Goal: Task Accomplishment & Management: Use online tool/utility

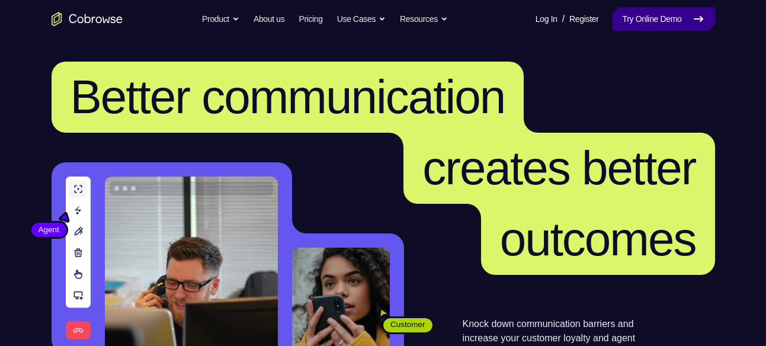
click at [673, 12] on link "Try Online Demo" at bounding box center [664, 19] width 102 height 24
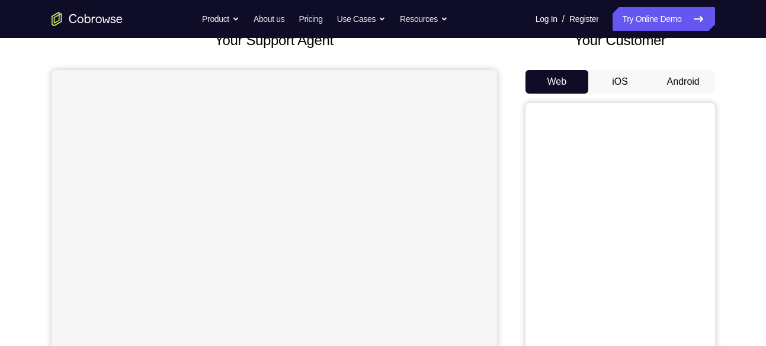
click at [678, 85] on button "Android" at bounding box center [683, 82] width 63 height 24
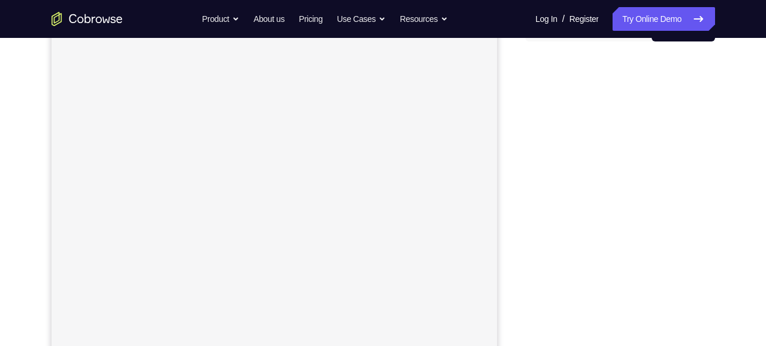
scroll to position [140, 0]
click at [526, 261] on div at bounding box center [621, 229] width 190 height 365
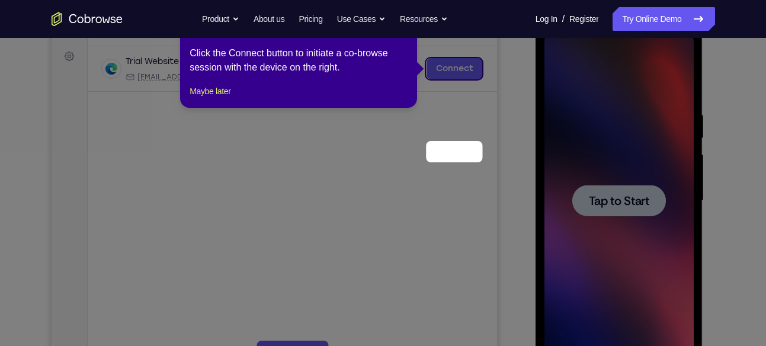
scroll to position [87, 0]
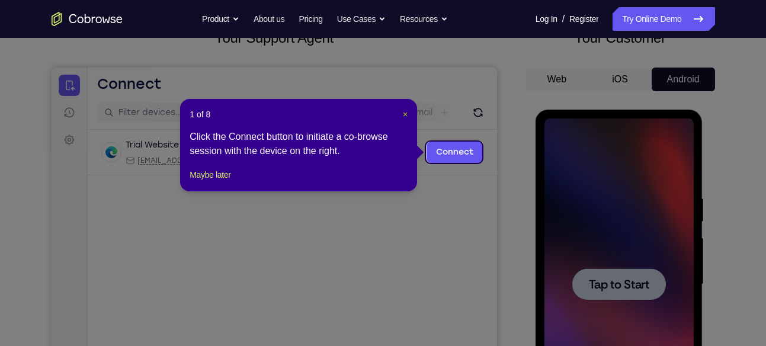
click at [406, 111] on span "×" at bounding box center [405, 114] width 5 height 9
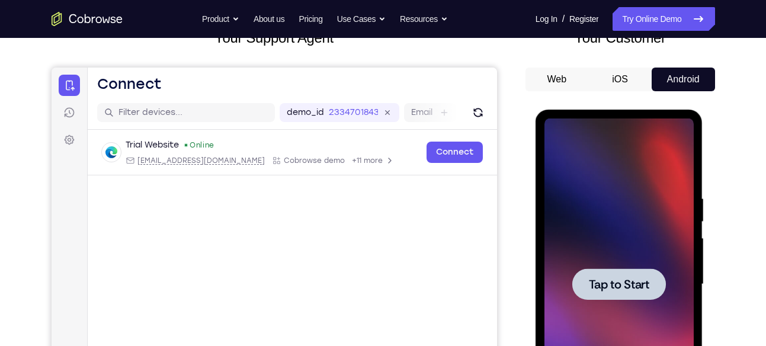
click at [628, 287] on span "Tap to Start" at bounding box center [619, 285] width 60 height 12
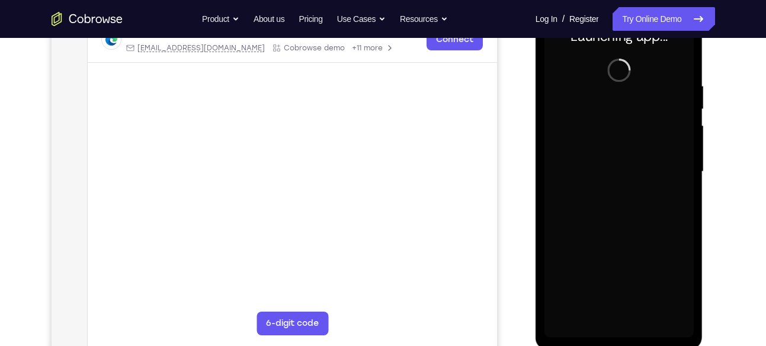
scroll to position [200, 0]
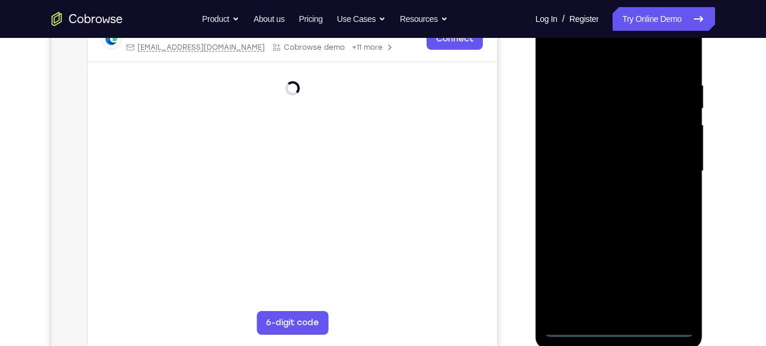
click at [618, 330] on div at bounding box center [619, 171] width 149 height 332
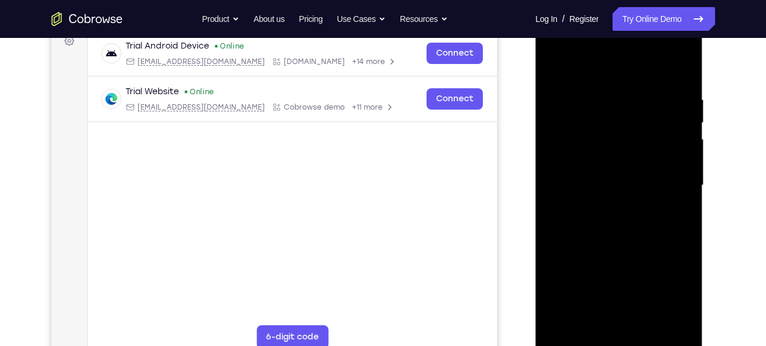
scroll to position [183, 0]
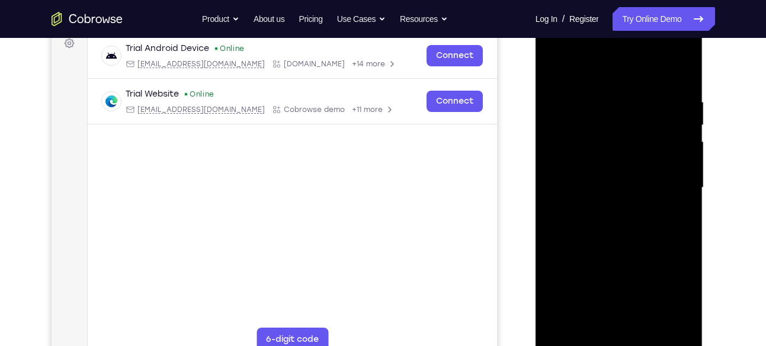
click at [669, 288] on div at bounding box center [619, 188] width 149 height 332
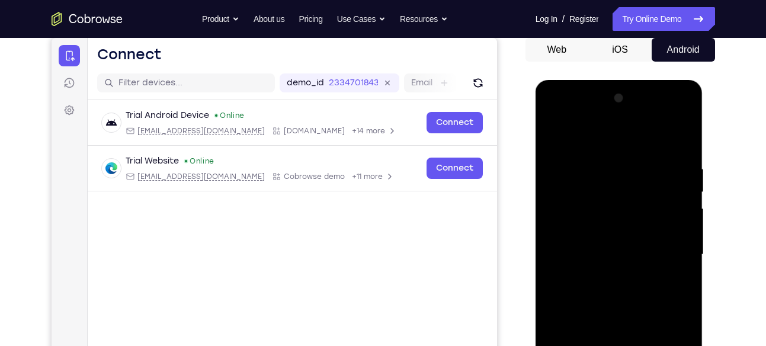
scroll to position [103, 0]
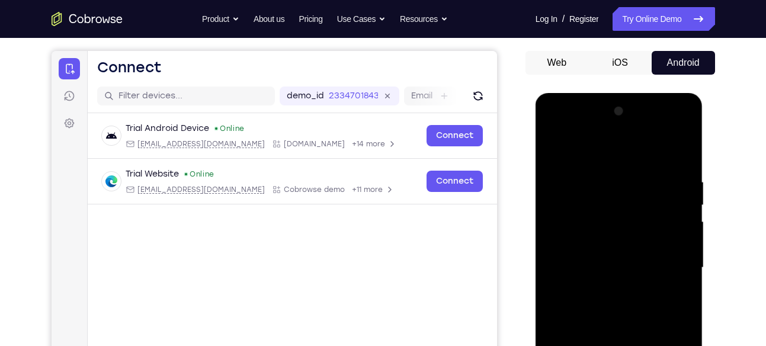
click at [602, 155] on div at bounding box center [619, 268] width 149 height 332
click at [586, 197] on div at bounding box center [619, 268] width 149 height 332
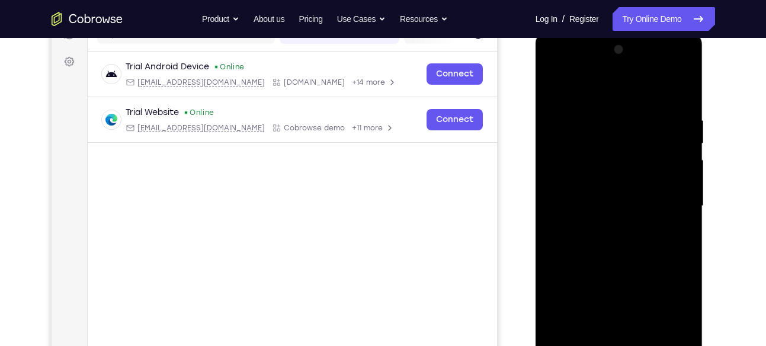
scroll to position [164, 0]
click at [609, 275] on div at bounding box center [619, 207] width 149 height 332
click at [609, 234] on div at bounding box center [619, 207] width 149 height 332
click at [618, 68] on div at bounding box center [619, 207] width 149 height 332
click at [619, 203] on div at bounding box center [619, 207] width 149 height 332
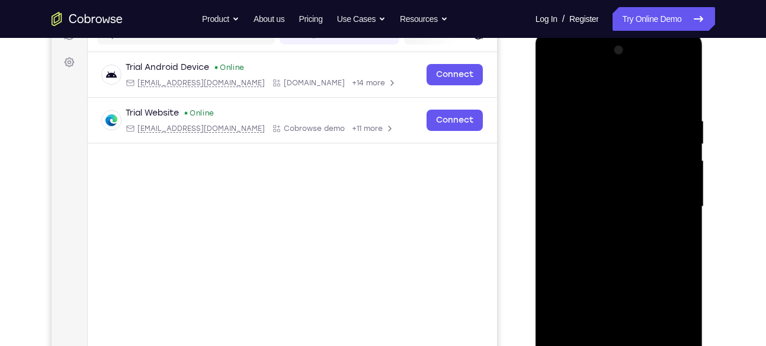
click at [619, 203] on div at bounding box center [619, 207] width 149 height 332
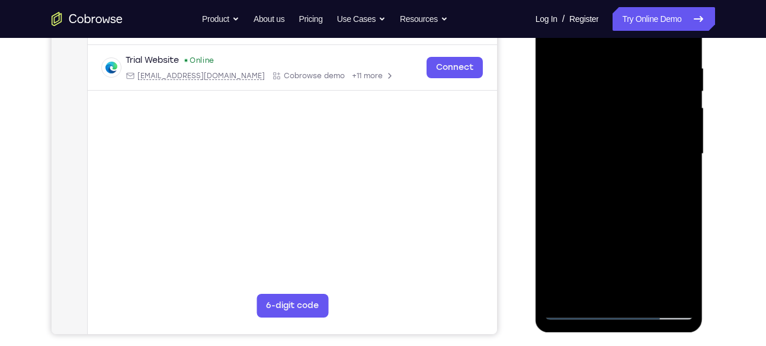
scroll to position [218, 0]
click at [644, 197] on div at bounding box center [619, 154] width 149 height 332
click at [557, 219] on div at bounding box center [619, 154] width 149 height 332
click at [558, 219] on div at bounding box center [619, 154] width 149 height 332
click at [560, 220] on div at bounding box center [619, 154] width 149 height 332
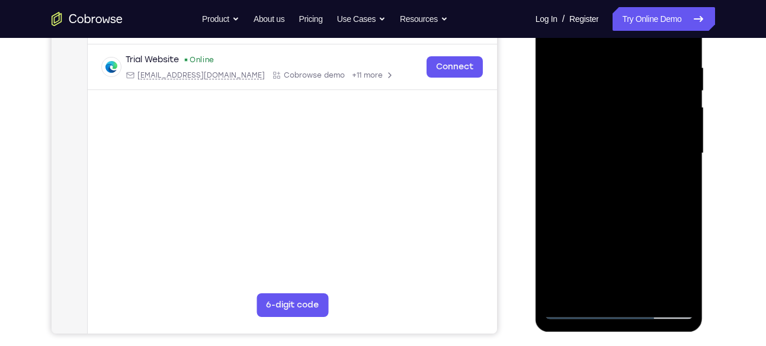
click at [562, 220] on div at bounding box center [619, 154] width 149 height 332
click at [567, 220] on div at bounding box center [619, 154] width 149 height 332
click at [568, 220] on div at bounding box center [619, 154] width 149 height 332
click at [569, 220] on div at bounding box center [619, 154] width 149 height 332
click at [578, 220] on div at bounding box center [619, 154] width 149 height 332
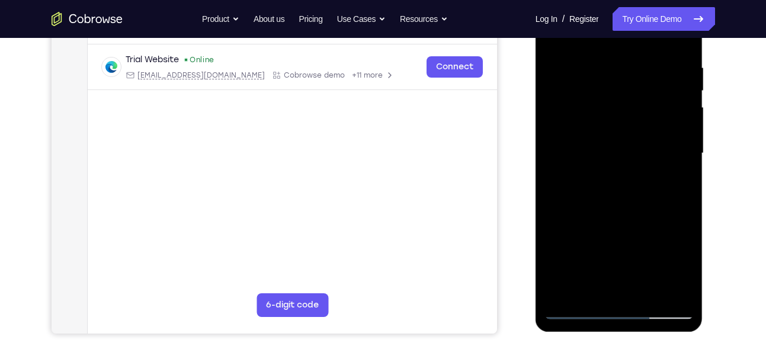
click at [584, 220] on div at bounding box center [619, 154] width 149 height 332
click at [594, 221] on div at bounding box center [619, 154] width 149 height 332
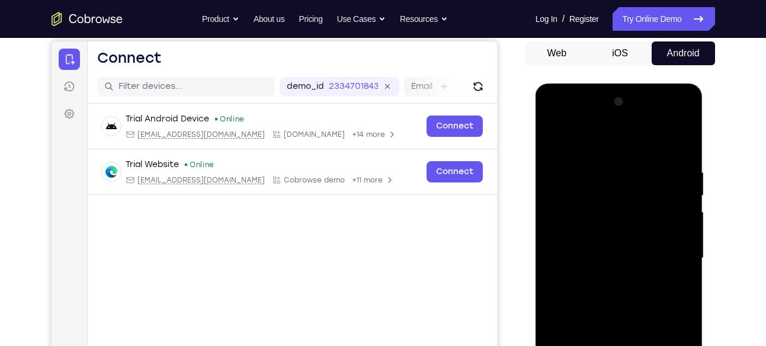
scroll to position [107, 0]
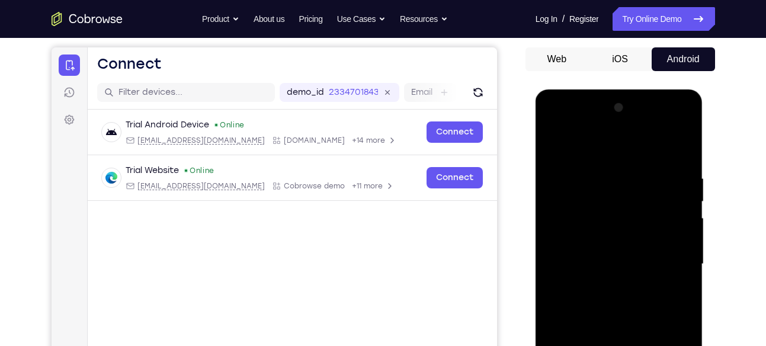
click at [641, 131] on div at bounding box center [619, 264] width 149 height 332
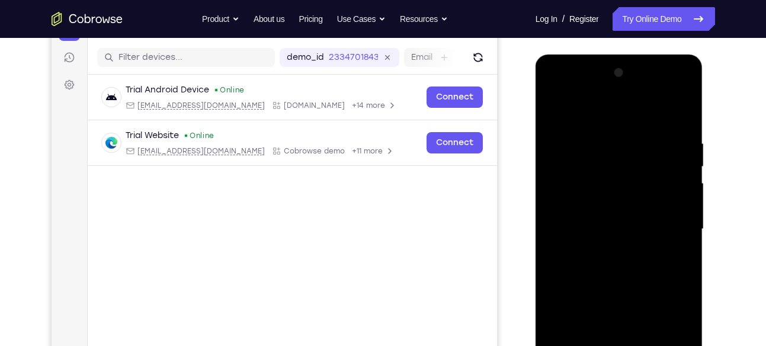
scroll to position [143, 0]
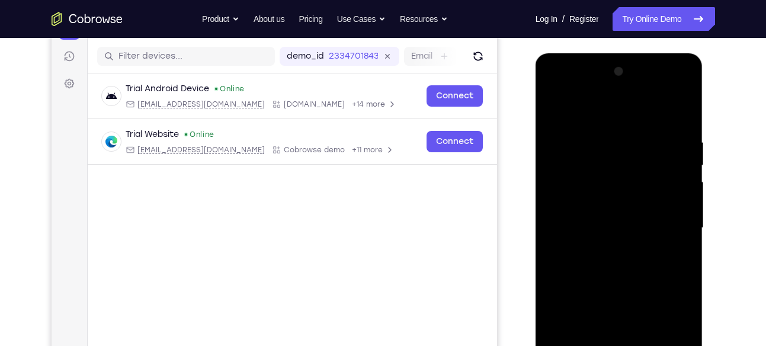
click at [612, 203] on div at bounding box center [619, 228] width 149 height 332
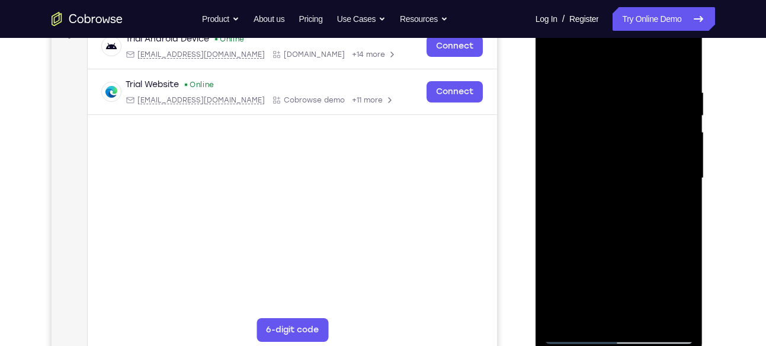
scroll to position [194, 0]
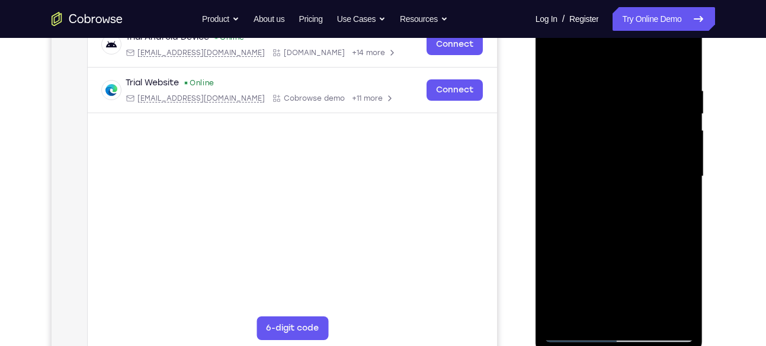
click at [570, 270] on div at bounding box center [619, 177] width 149 height 332
click at [574, 271] on div at bounding box center [619, 177] width 149 height 332
click at [580, 271] on div at bounding box center [619, 177] width 149 height 332
click at [591, 271] on div at bounding box center [619, 177] width 149 height 332
click at [595, 271] on div at bounding box center [619, 177] width 149 height 332
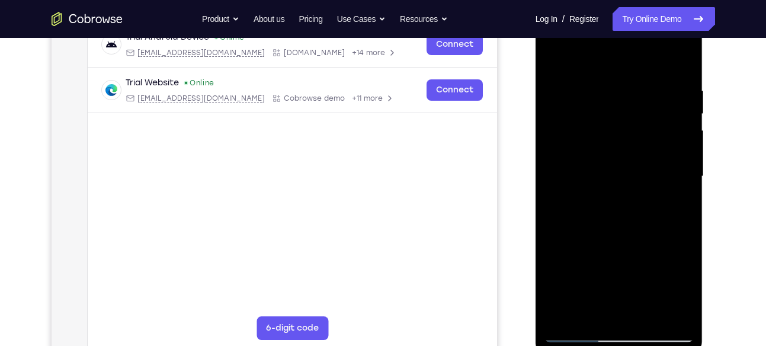
click at [598, 271] on div at bounding box center [619, 177] width 149 height 332
click at [600, 271] on div at bounding box center [619, 177] width 149 height 332
click at [602, 271] on div at bounding box center [619, 177] width 149 height 332
click at [605, 271] on div at bounding box center [619, 177] width 149 height 332
click at [608, 271] on div at bounding box center [619, 177] width 149 height 332
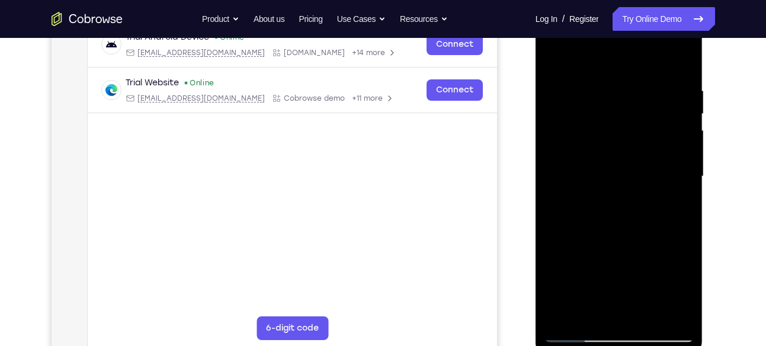
click at [608, 271] on div at bounding box center [619, 177] width 149 height 332
click at [611, 271] on div at bounding box center [619, 177] width 149 height 332
click at [614, 271] on div at bounding box center [619, 177] width 149 height 332
click at [615, 271] on div at bounding box center [619, 177] width 149 height 332
click at [618, 271] on div at bounding box center [619, 177] width 149 height 332
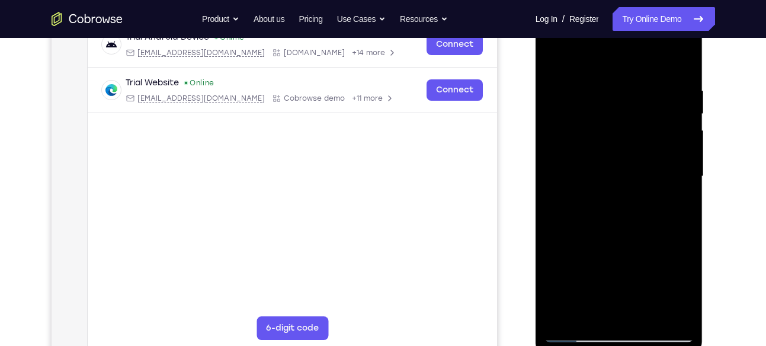
click at [615, 271] on div at bounding box center [619, 177] width 149 height 332
click at [620, 271] on div at bounding box center [619, 177] width 149 height 332
click at [626, 271] on div at bounding box center [619, 177] width 149 height 332
click at [630, 270] on div at bounding box center [619, 177] width 149 height 332
click at [634, 270] on div at bounding box center [619, 177] width 149 height 332
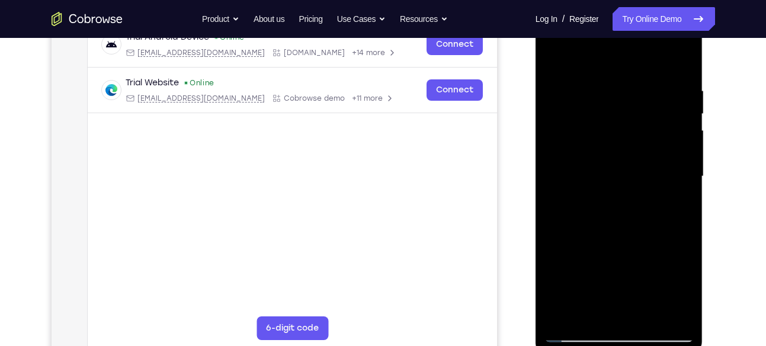
click at [638, 270] on div at bounding box center [619, 177] width 149 height 332
click at [640, 271] on div at bounding box center [619, 177] width 149 height 332
click at [643, 271] on div at bounding box center [619, 177] width 149 height 332
click at [647, 271] on div at bounding box center [619, 177] width 149 height 332
click at [649, 271] on div at bounding box center [619, 177] width 149 height 332
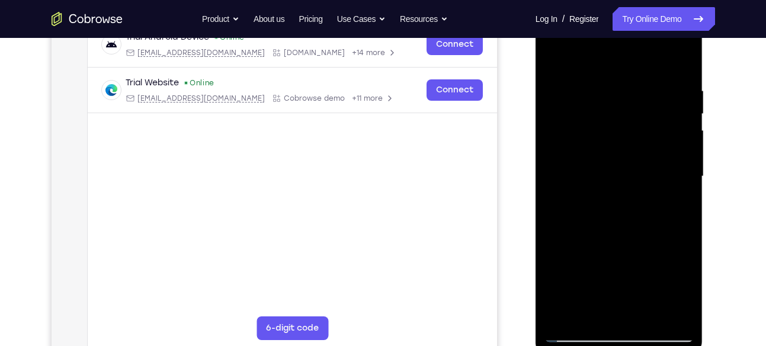
click at [653, 271] on div at bounding box center [619, 177] width 149 height 332
click at [656, 271] on div at bounding box center [619, 177] width 149 height 332
click at [659, 271] on div at bounding box center [619, 177] width 149 height 332
click at [663, 271] on div at bounding box center [619, 177] width 149 height 332
click at [668, 271] on div at bounding box center [619, 177] width 149 height 332
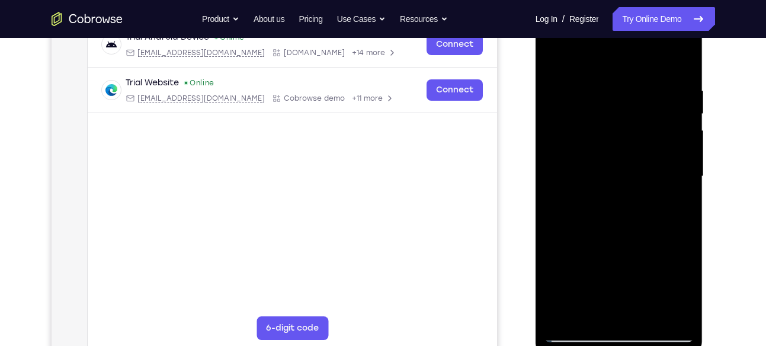
click at [672, 271] on div at bounding box center [619, 177] width 149 height 332
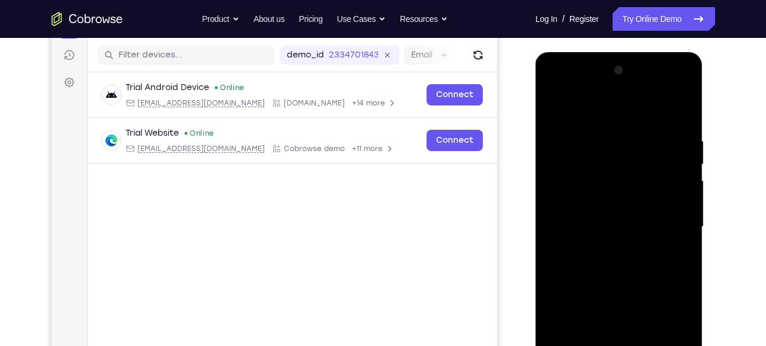
scroll to position [145, 0]
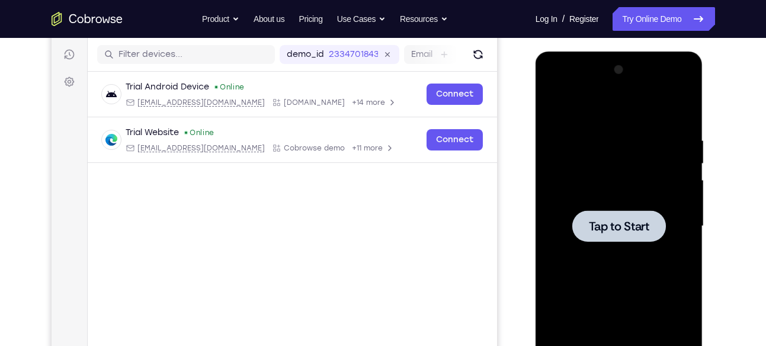
click at [634, 215] on div at bounding box center [620, 225] width 94 height 31
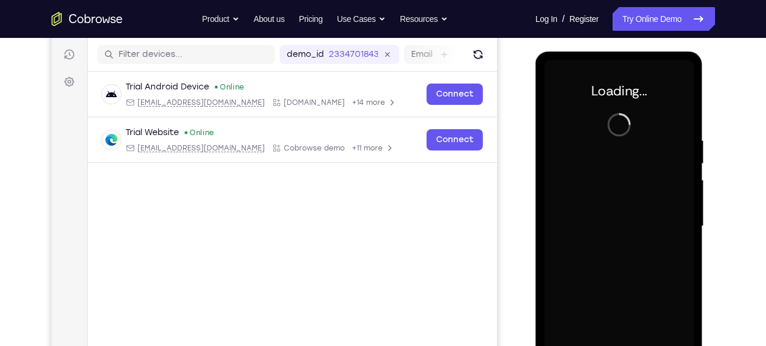
scroll to position [201, 0]
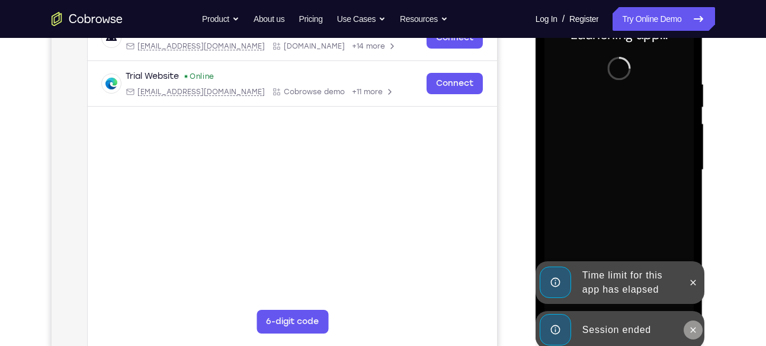
click at [695, 333] on icon at bounding box center [693, 329] width 9 height 9
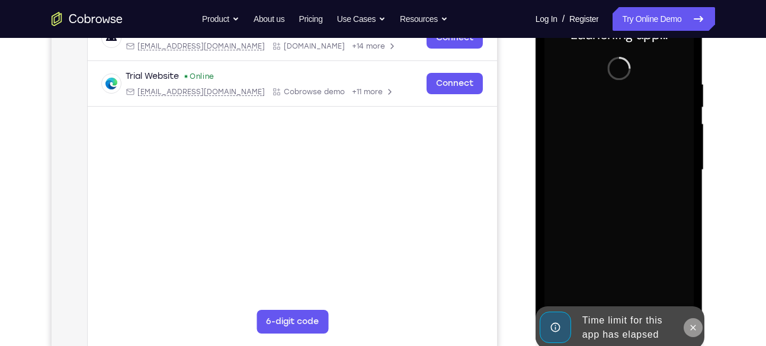
click at [692, 324] on icon at bounding box center [693, 327] width 9 height 9
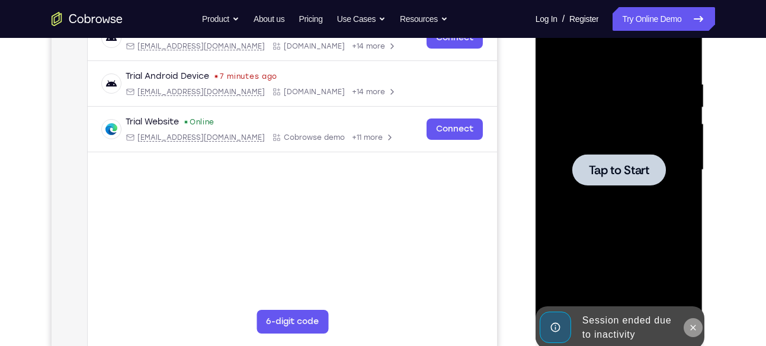
click at [692, 328] on icon at bounding box center [693, 327] width 9 height 9
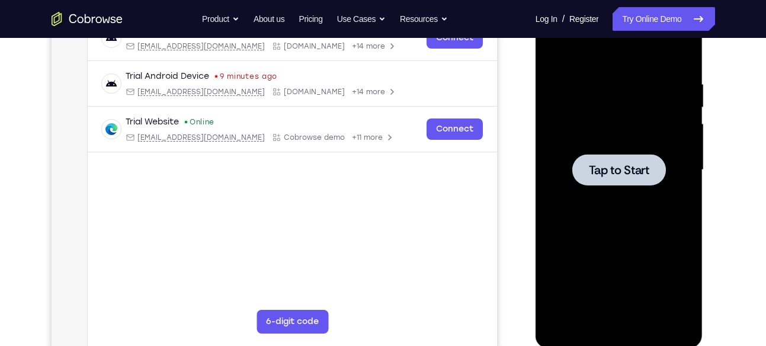
click at [596, 174] on span "Tap to Start" at bounding box center [619, 170] width 60 height 12
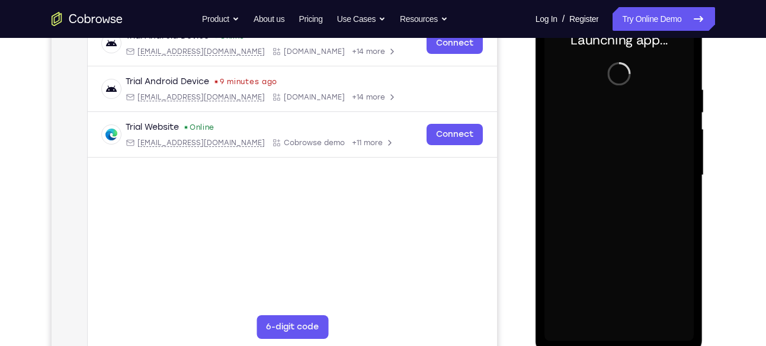
scroll to position [195, 0]
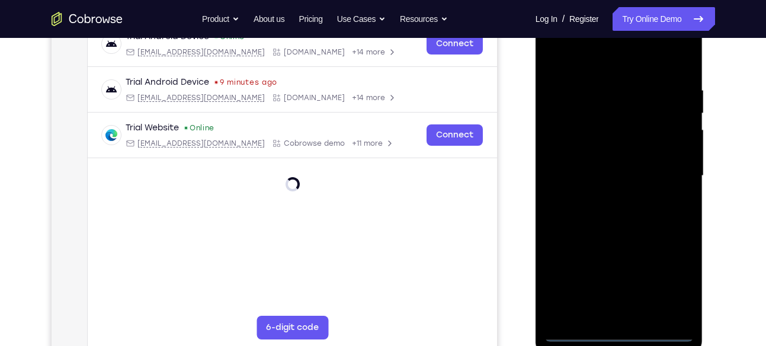
click at [622, 333] on div at bounding box center [619, 176] width 149 height 332
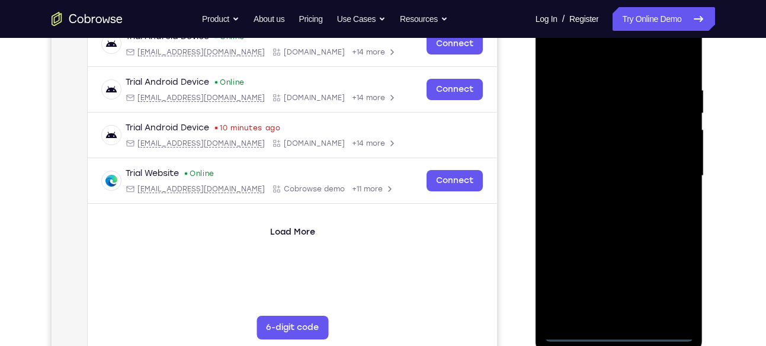
click at [673, 280] on div at bounding box center [619, 176] width 149 height 332
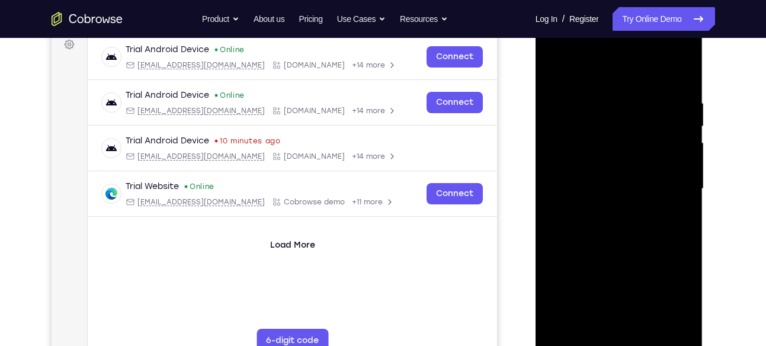
scroll to position [183, 0]
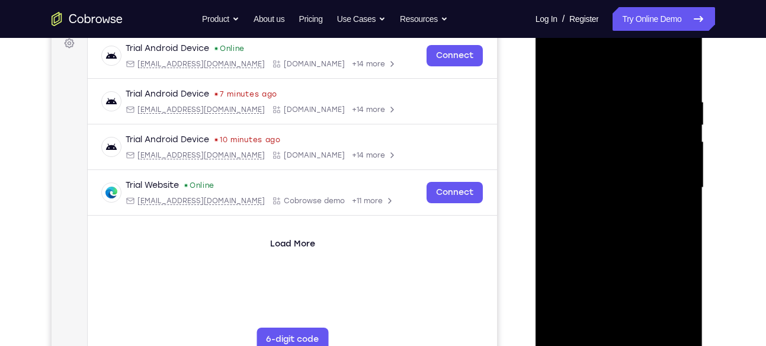
click at [583, 81] on div at bounding box center [619, 188] width 149 height 332
click at [597, 122] on div at bounding box center [619, 188] width 149 height 332
click at [621, 265] on div at bounding box center [619, 188] width 149 height 332
click at [618, 209] on div at bounding box center [619, 188] width 149 height 332
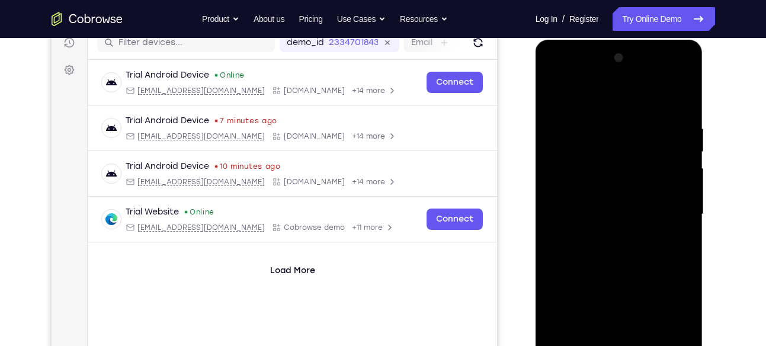
click at [622, 77] on div at bounding box center [619, 215] width 149 height 332
click at [632, 177] on div at bounding box center [619, 215] width 149 height 332
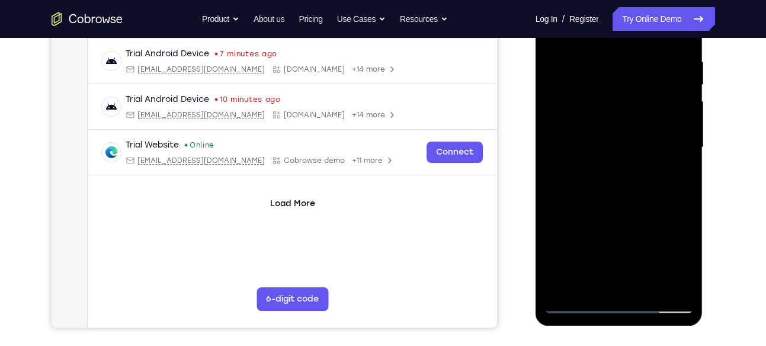
scroll to position [224, 0]
click at [683, 283] on div at bounding box center [619, 147] width 149 height 332
click at [598, 217] on div at bounding box center [619, 147] width 149 height 332
click at [558, 240] on div at bounding box center [619, 147] width 149 height 332
click at [559, 241] on div at bounding box center [619, 147] width 149 height 332
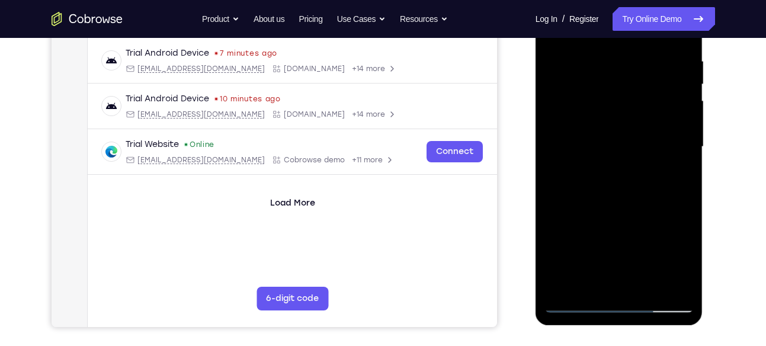
click at [564, 241] on div at bounding box center [619, 147] width 149 height 332
click at [574, 241] on div at bounding box center [619, 147] width 149 height 332
click at [585, 241] on div at bounding box center [619, 147] width 149 height 332
click at [593, 241] on div at bounding box center [619, 147] width 149 height 332
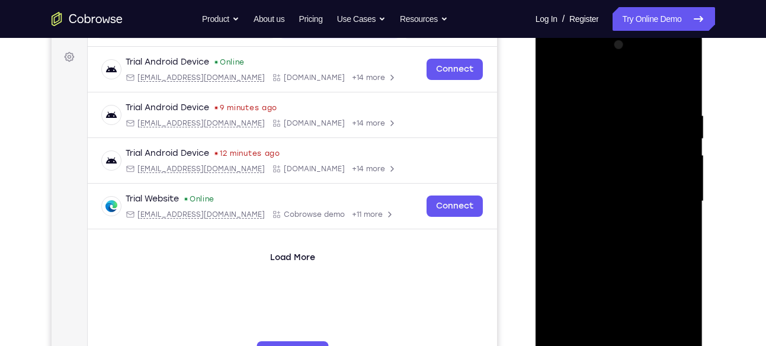
scroll to position [151, 0]
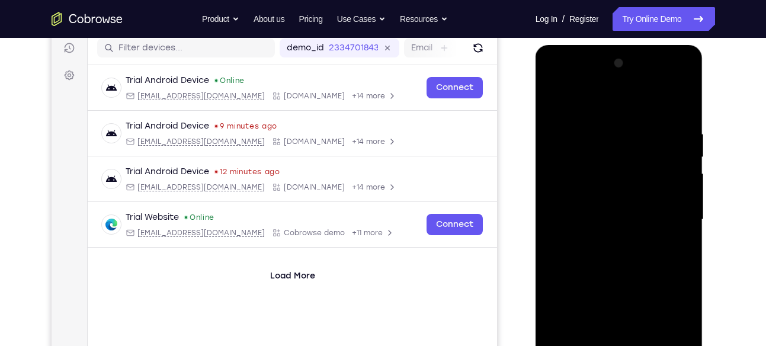
click at [624, 76] on div at bounding box center [619, 220] width 149 height 332
click at [628, 82] on div at bounding box center [619, 220] width 149 height 332
click at [628, 171] on div at bounding box center [619, 220] width 149 height 332
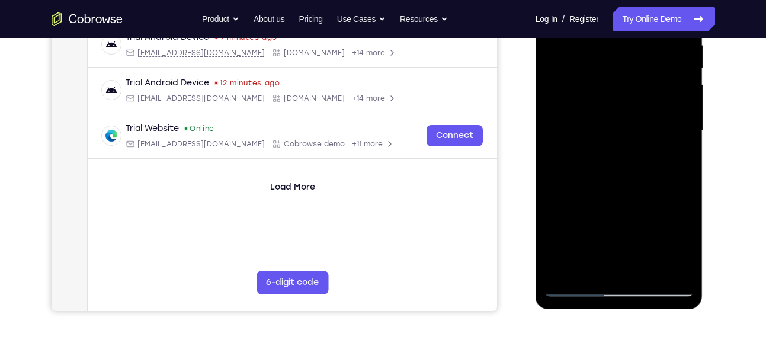
scroll to position [241, 0]
click at [557, 225] on div at bounding box center [619, 130] width 149 height 332
click at [558, 225] on div at bounding box center [619, 130] width 149 height 332
click at [560, 225] on div at bounding box center [619, 130] width 149 height 332
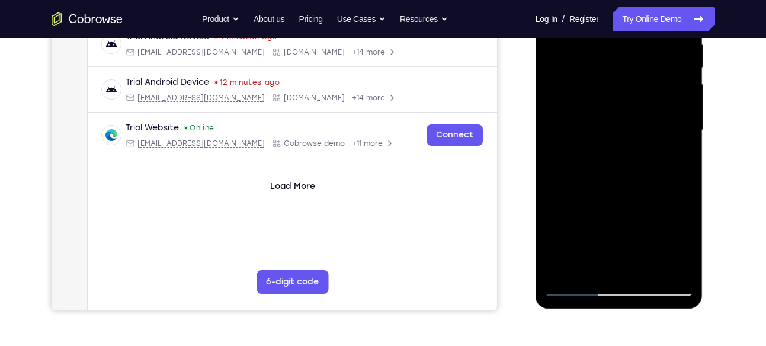
click at [561, 225] on div at bounding box center [619, 130] width 149 height 332
click at [563, 225] on div at bounding box center [619, 130] width 149 height 332
click at [565, 225] on div at bounding box center [619, 130] width 149 height 332
click at [568, 225] on div at bounding box center [619, 130] width 149 height 332
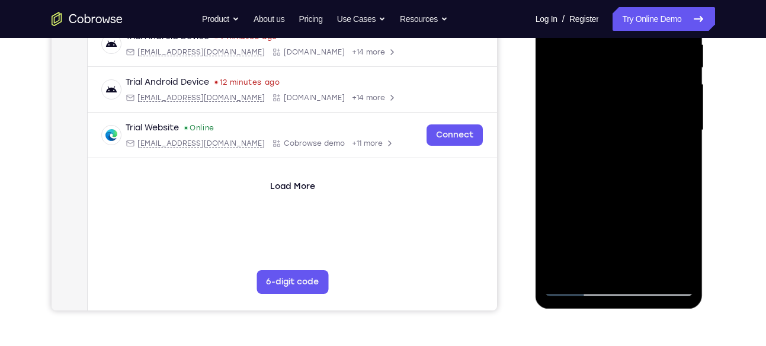
click at [569, 225] on div at bounding box center [619, 130] width 149 height 332
click at [570, 225] on div at bounding box center [619, 130] width 149 height 332
click at [571, 225] on div at bounding box center [619, 130] width 149 height 332
click at [572, 225] on div at bounding box center [619, 130] width 149 height 332
click at [573, 225] on div at bounding box center [619, 130] width 149 height 332
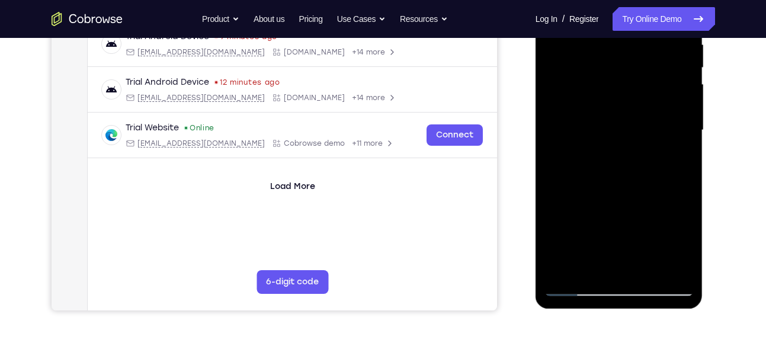
click at [574, 225] on div at bounding box center [619, 130] width 149 height 332
click at [576, 225] on div at bounding box center [619, 130] width 149 height 332
click at [572, 225] on div at bounding box center [619, 130] width 149 height 332
click at [573, 225] on div at bounding box center [619, 130] width 149 height 332
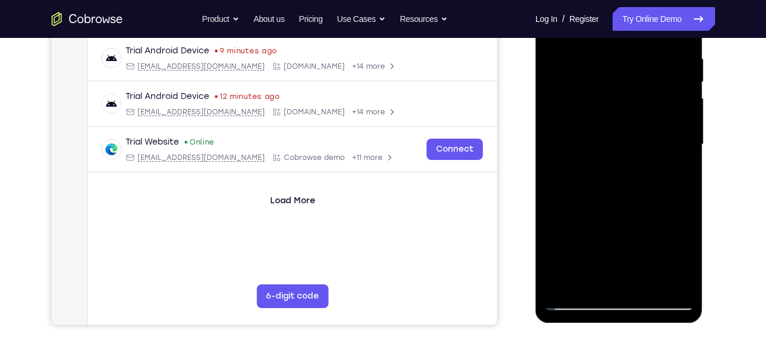
scroll to position [226, 0]
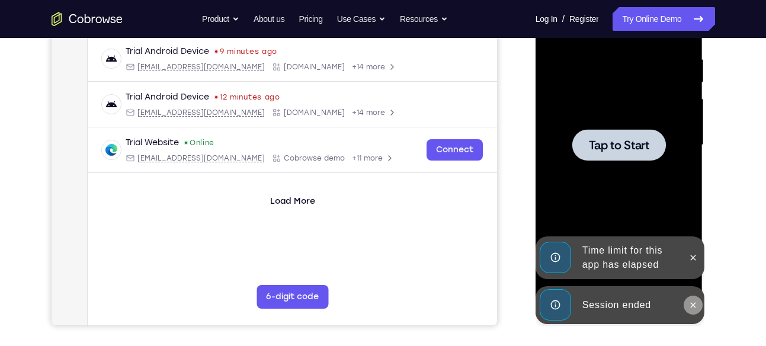
click at [695, 301] on icon at bounding box center [693, 305] width 9 height 9
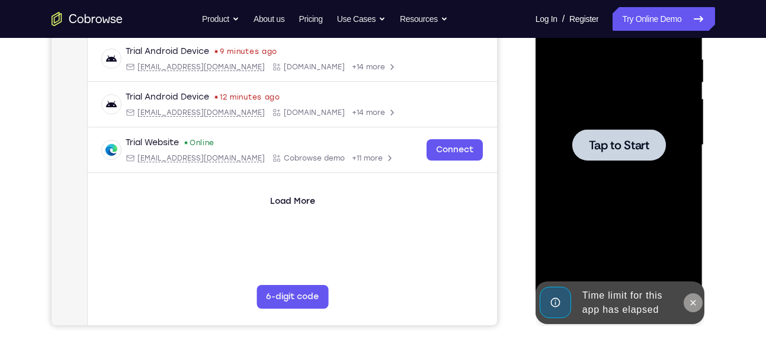
click at [693, 301] on icon at bounding box center [693, 302] width 5 height 5
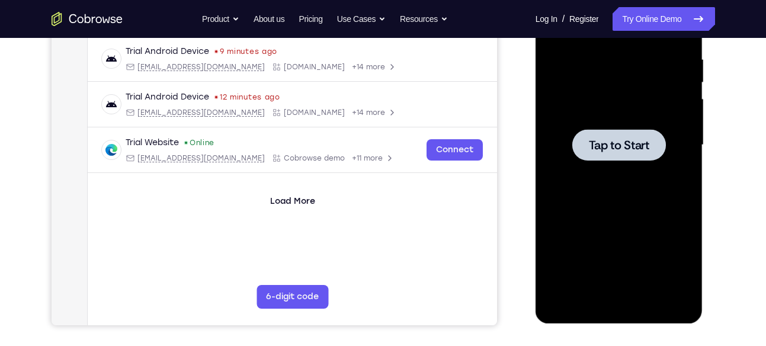
click at [625, 139] on span "Tap to Start" at bounding box center [619, 145] width 60 height 12
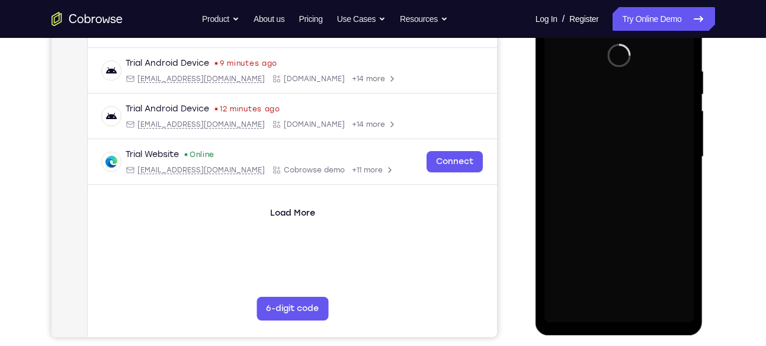
scroll to position [207, 0]
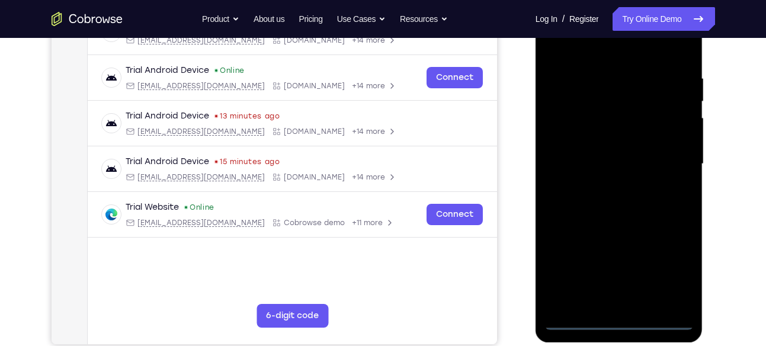
click at [625, 325] on div at bounding box center [619, 164] width 149 height 332
click at [671, 269] on div at bounding box center [619, 164] width 149 height 332
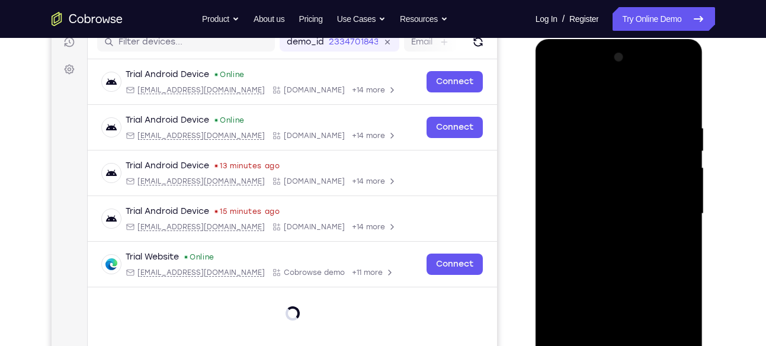
scroll to position [153, 0]
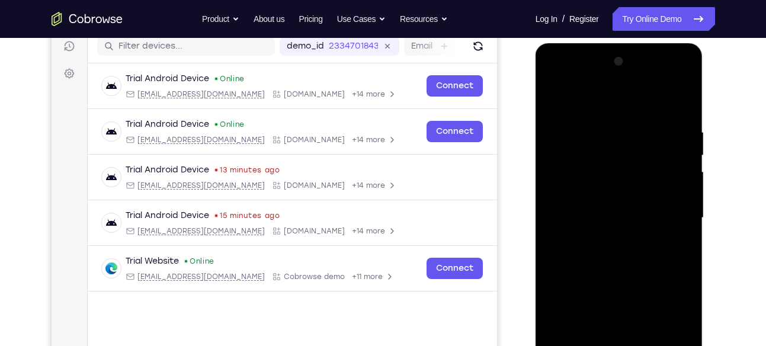
click at [591, 103] on div at bounding box center [619, 218] width 149 height 332
click at [593, 152] on div at bounding box center [619, 218] width 149 height 332
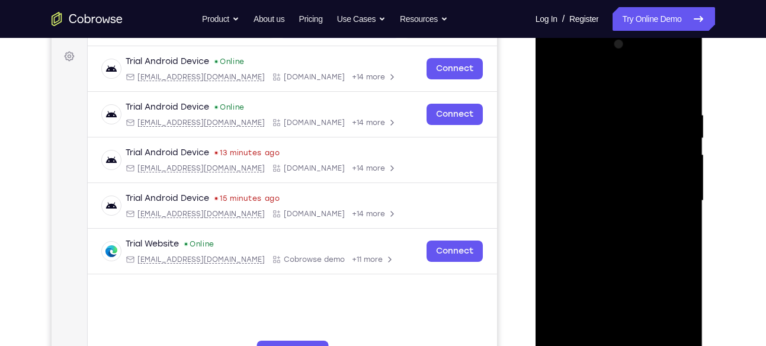
scroll to position [171, 0]
click at [615, 267] on div at bounding box center [619, 200] width 149 height 332
click at [603, 225] on div at bounding box center [619, 200] width 149 height 332
click at [617, 61] on div at bounding box center [619, 200] width 149 height 332
click at [682, 337] on div at bounding box center [619, 200] width 149 height 332
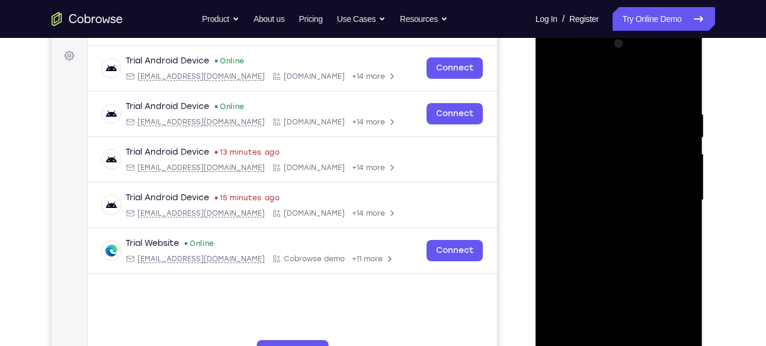
click at [628, 170] on div at bounding box center [619, 200] width 149 height 332
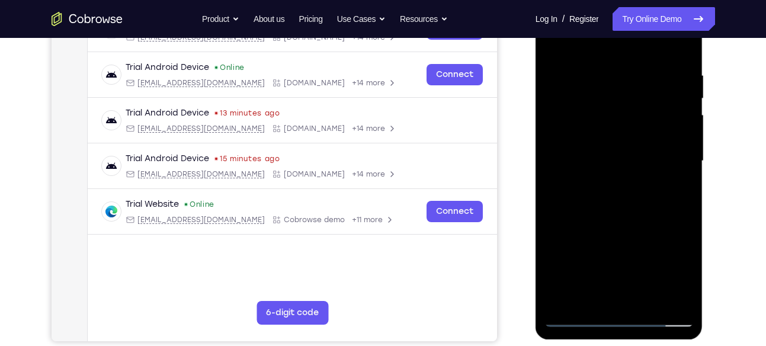
click at [573, 257] on div at bounding box center [619, 161] width 149 height 332
click at [573, 255] on div at bounding box center [619, 161] width 149 height 332
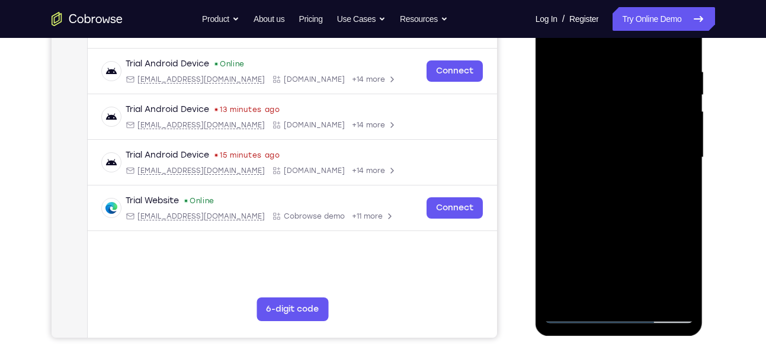
scroll to position [214, 0]
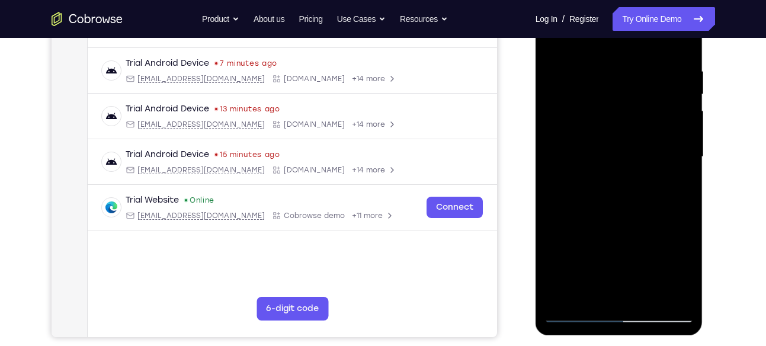
click at [578, 251] on div at bounding box center [619, 157] width 149 height 332
click at [581, 251] on div at bounding box center [619, 157] width 149 height 332
click at [583, 251] on div at bounding box center [619, 157] width 149 height 332
click at [586, 251] on div at bounding box center [619, 157] width 149 height 332
click at [588, 252] on div at bounding box center [619, 157] width 149 height 332
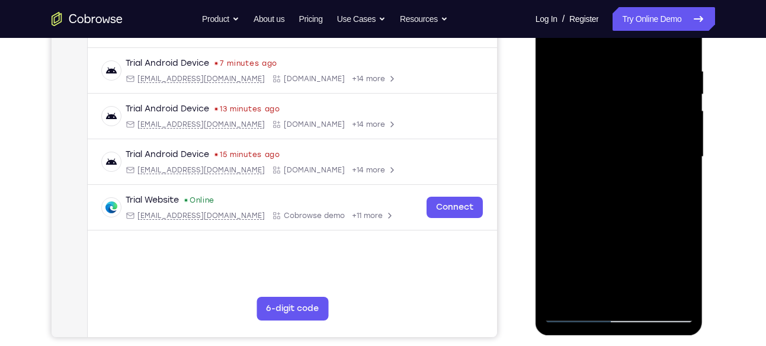
click at [590, 252] on div at bounding box center [619, 157] width 149 height 332
click at [592, 252] on div at bounding box center [619, 157] width 149 height 332
click at [593, 252] on div at bounding box center [619, 157] width 149 height 332
click at [596, 252] on div at bounding box center [619, 157] width 149 height 332
click at [597, 252] on div at bounding box center [619, 157] width 149 height 332
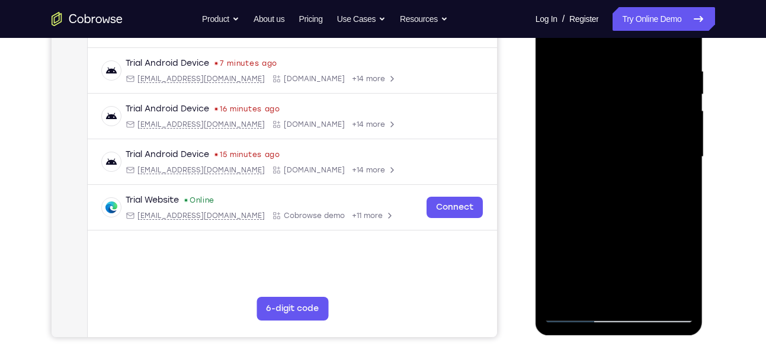
click at [599, 252] on div at bounding box center [619, 157] width 149 height 332
click at [602, 252] on div at bounding box center [619, 157] width 149 height 332
click at [604, 252] on div at bounding box center [619, 157] width 149 height 332
click at [608, 252] on div at bounding box center [619, 157] width 149 height 332
click at [658, 169] on div at bounding box center [619, 157] width 149 height 332
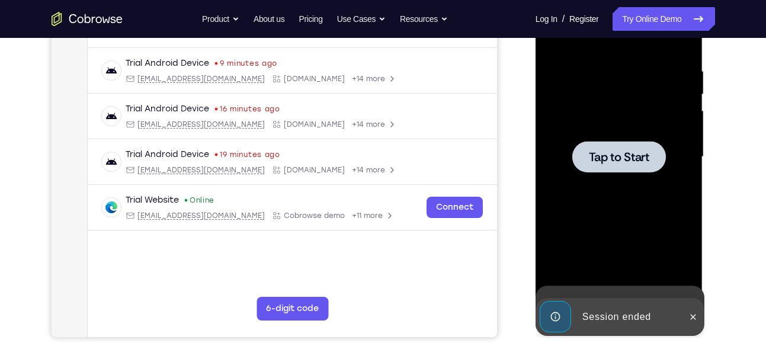
click at [658, 169] on div at bounding box center [620, 156] width 94 height 31
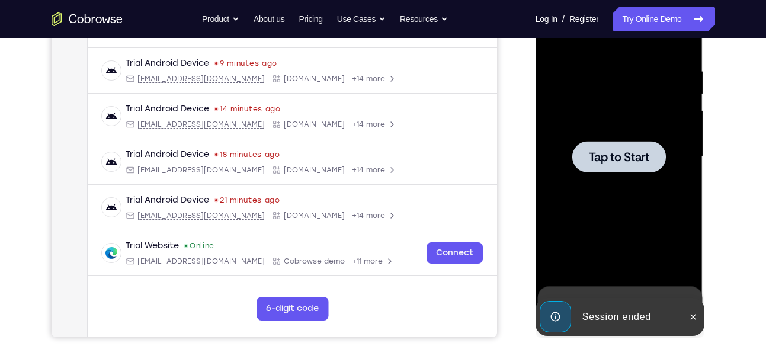
click at [615, 155] on span "Tap to Start" at bounding box center [619, 157] width 60 height 12
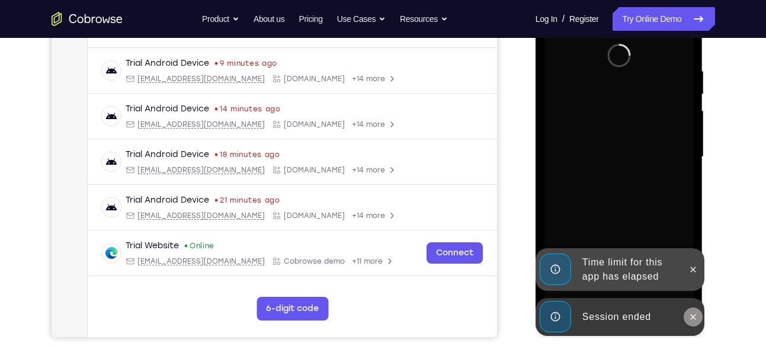
click at [694, 319] on icon at bounding box center [693, 316] width 9 height 9
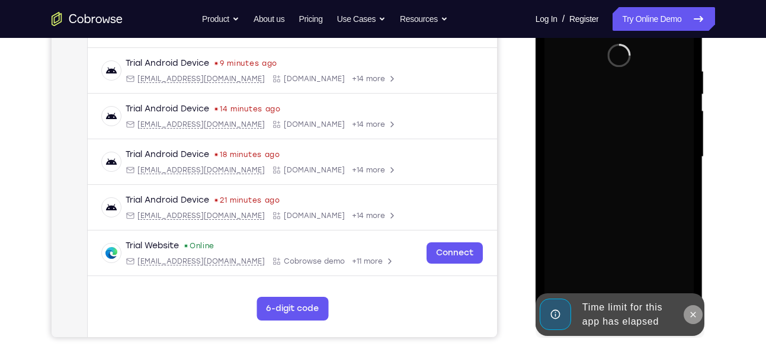
click at [696, 322] on button at bounding box center [693, 314] width 19 height 19
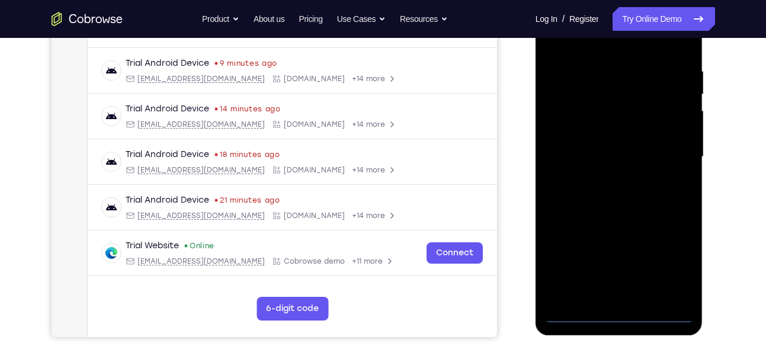
scroll to position [209, 0]
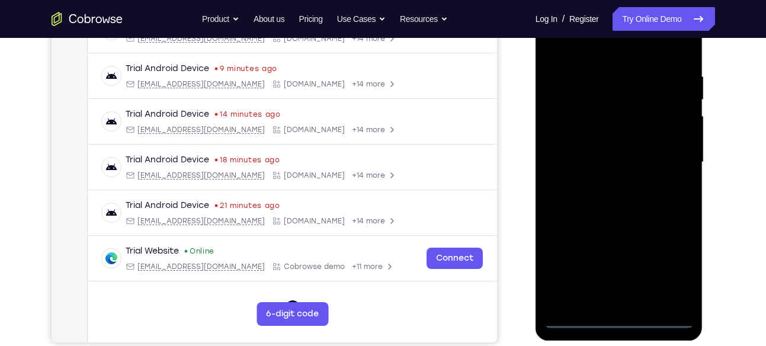
click at [621, 319] on div at bounding box center [619, 162] width 149 height 332
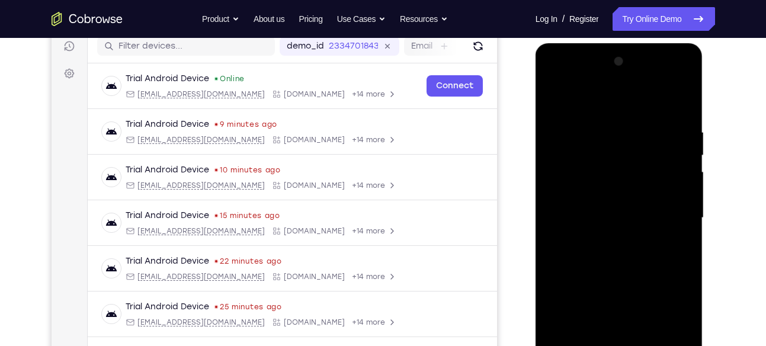
scroll to position [152, 0]
click at [669, 328] on div at bounding box center [619, 219] width 149 height 332
click at [578, 107] on div at bounding box center [619, 219] width 149 height 332
click at [583, 149] on div at bounding box center [619, 219] width 149 height 332
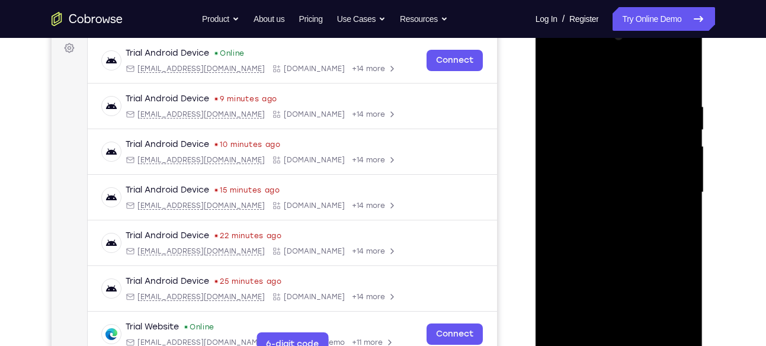
scroll to position [180, 0]
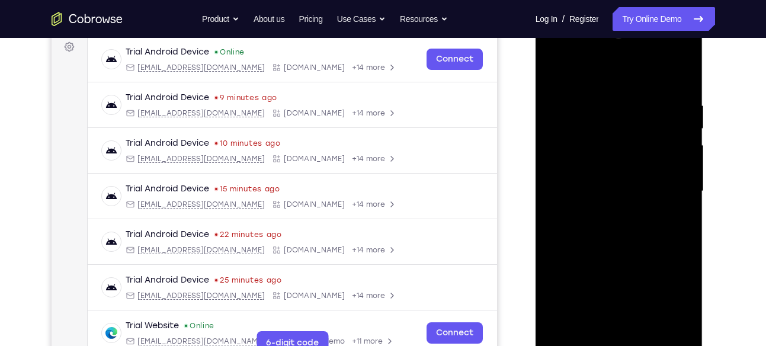
click at [630, 265] on div at bounding box center [619, 191] width 149 height 332
click at [608, 221] on div at bounding box center [619, 191] width 149 height 332
click at [620, 49] on div at bounding box center [619, 191] width 149 height 332
click at [684, 327] on div at bounding box center [619, 191] width 149 height 332
click at [611, 154] on div at bounding box center [619, 191] width 149 height 332
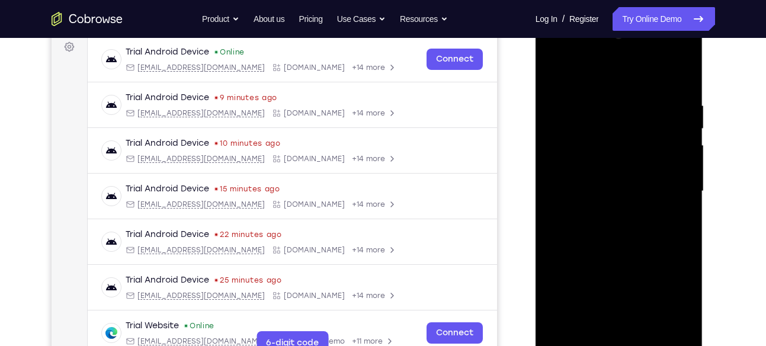
click at [611, 154] on div at bounding box center [619, 191] width 149 height 332
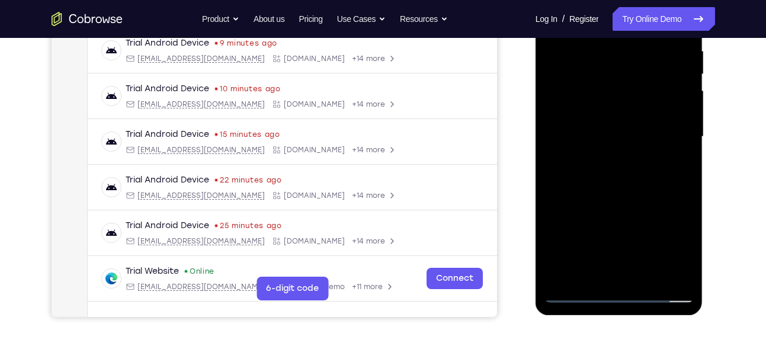
scroll to position [241, 0]
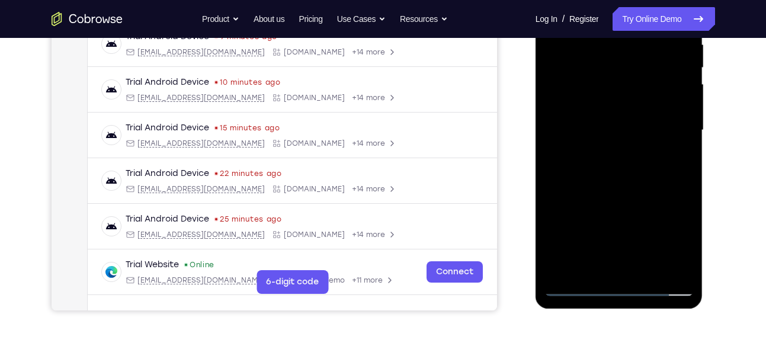
click at [558, 226] on div at bounding box center [619, 130] width 149 height 332
click at [580, 178] on div at bounding box center [619, 130] width 149 height 332
click at [555, 223] on div at bounding box center [619, 130] width 149 height 332
click at [557, 225] on div at bounding box center [619, 130] width 149 height 332
click at [561, 225] on div at bounding box center [619, 130] width 149 height 332
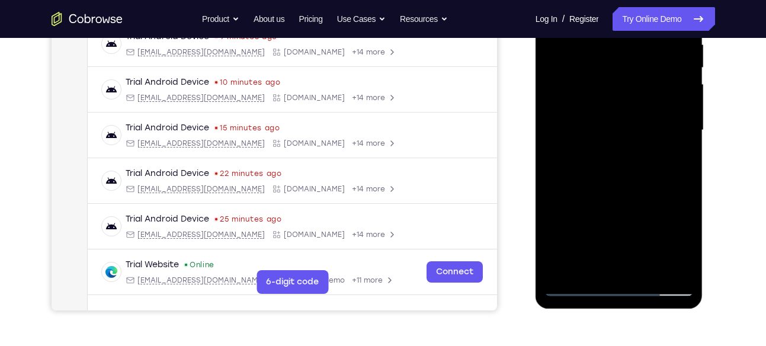
click at [562, 225] on div at bounding box center [619, 130] width 149 height 332
click at [564, 225] on div at bounding box center [619, 130] width 149 height 332
click at [565, 225] on div at bounding box center [619, 130] width 149 height 332
click at [567, 225] on div at bounding box center [619, 130] width 149 height 332
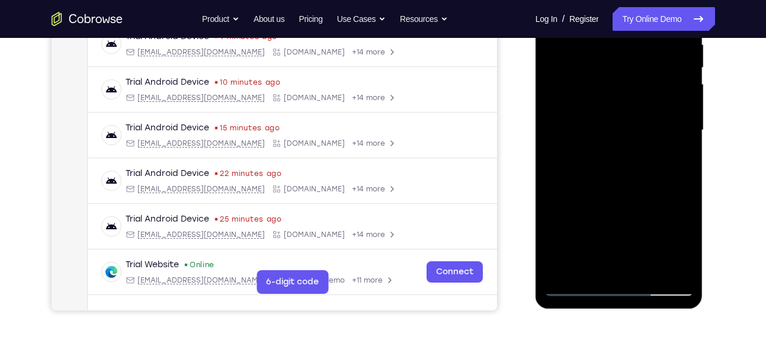
click at [569, 225] on div at bounding box center [619, 130] width 149 height 332
click at [571, 225] on div at bounding box center [619, 130] width 149 height 332
click at [566, 225] on div at bounding box center [619, 130] width 149 height 332
click at [567, 225] on div at bounding box center [619, 130] width 149 height 332
click at [568, 225] on div at bounding box center [619, 130] width 149 height 332
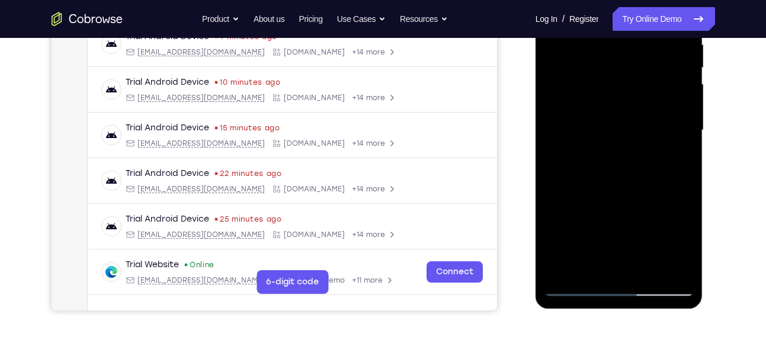
click at [570, 225] on div at bounding box center [619, 130] width 149 height 332
click at [572, 225] on div at bounding box center [619, 130] width 149 height 332
click at [573, 225] on div at bounding box center [619, 130] width 149 height 332
click at [576, 225] on div at bounding box center [619, 130] width 149 height 332
click at [577, 225] on div at bounding box center [619, 130] width 149 height 332
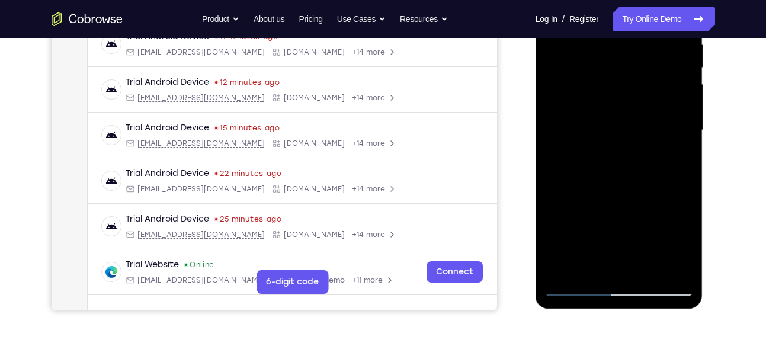
click at [577, 225] on div at bounding box center [619, 130] width 149 height 332
click at [582, 225] on div at bounding box center [619, 130] width 149 height 332
click at [591, 225] on div at bounding box center [619, 130] width 149 height 332
click at [587, 223] on div at bounding box center [619, 130] width 149 height 332
click at [596, 220] on div at bounding box center [619, 130] width 149 height 332
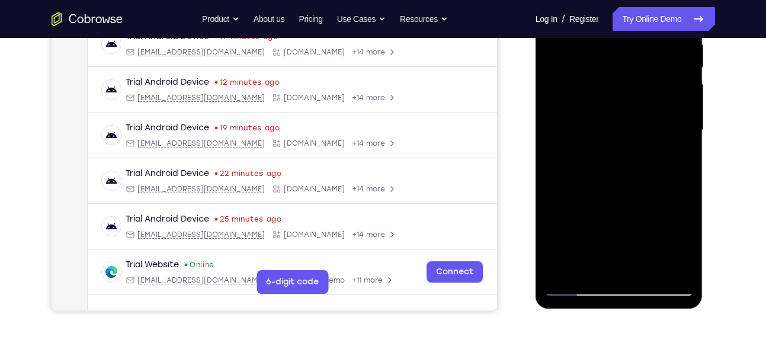
click at [605, 225] on div at bounding box center [619, 130] width 149 height 332
